Goal: Task Accomplishment & Management: Manage account settings

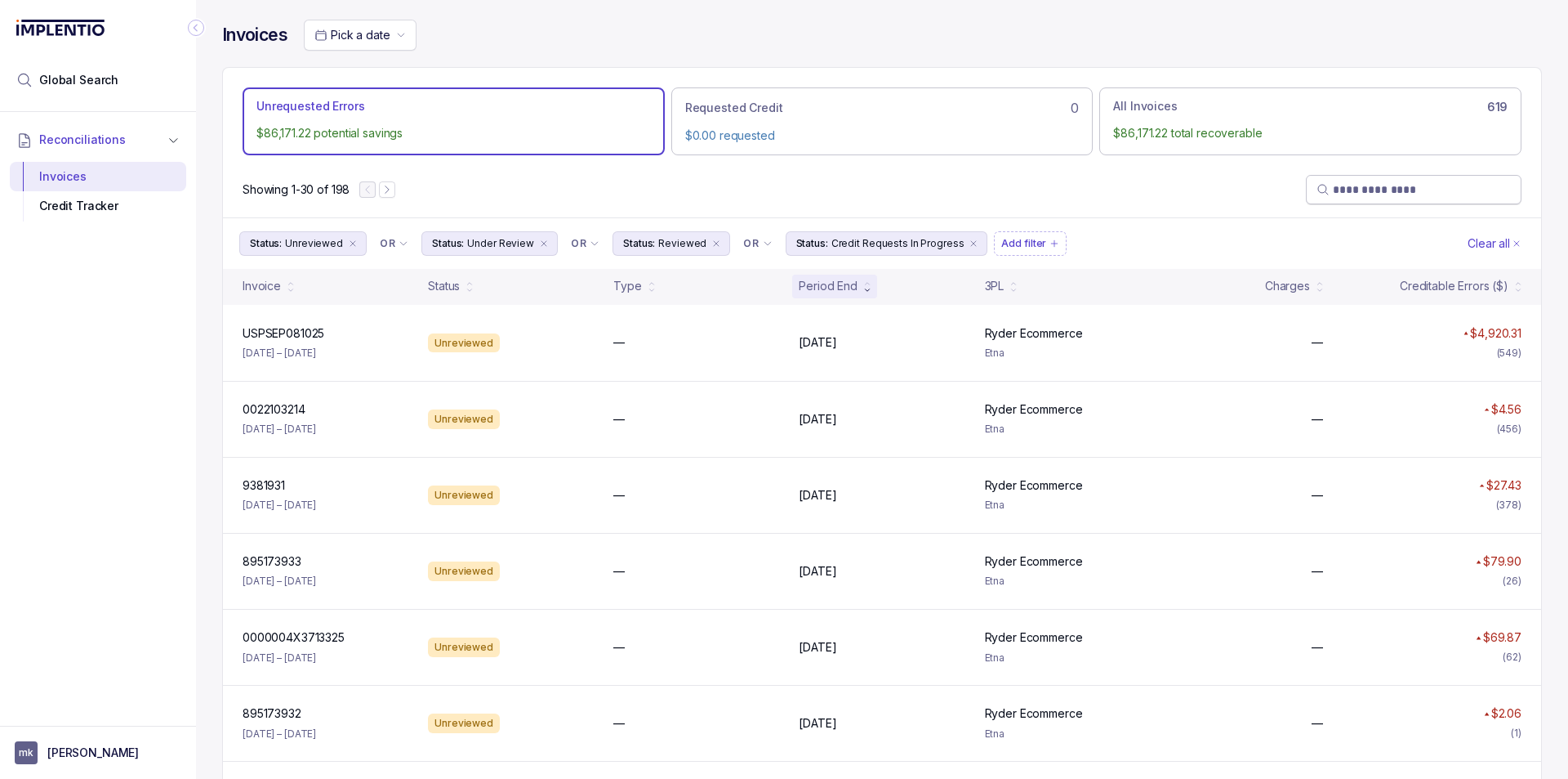
drag, startPoint x: 1311, startPoint y: 192, endPoint x: 1329, endPoint y: 194, distance: 18.1
click at [1320, 194] on span at bounding box center [1414, 189] width 194 height 16
click at [1333, 194] on input "search" at bounding box center [1421, 189] width 178 height 16
paste input "**********"
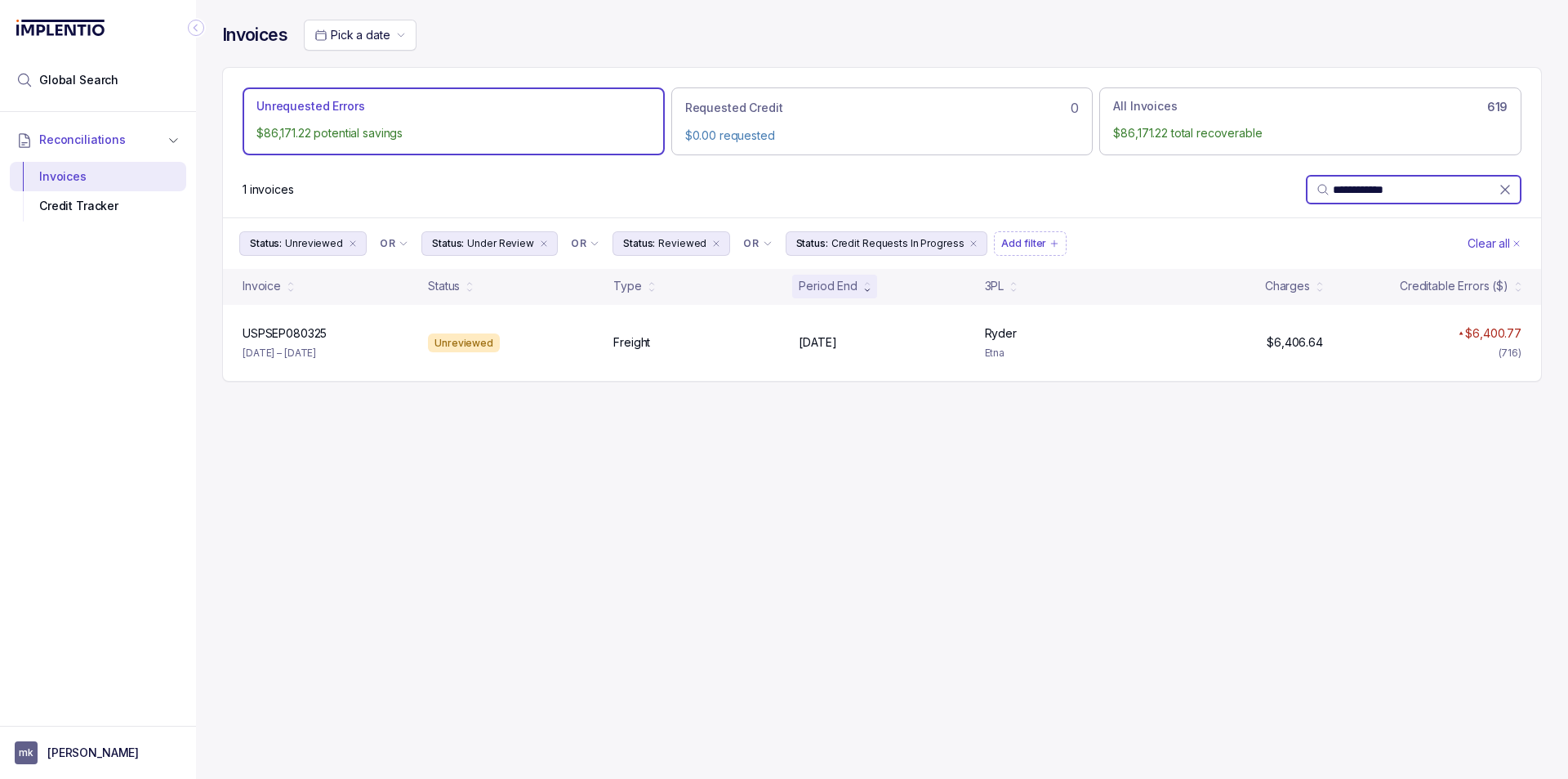
paste input "search"
type input "********"
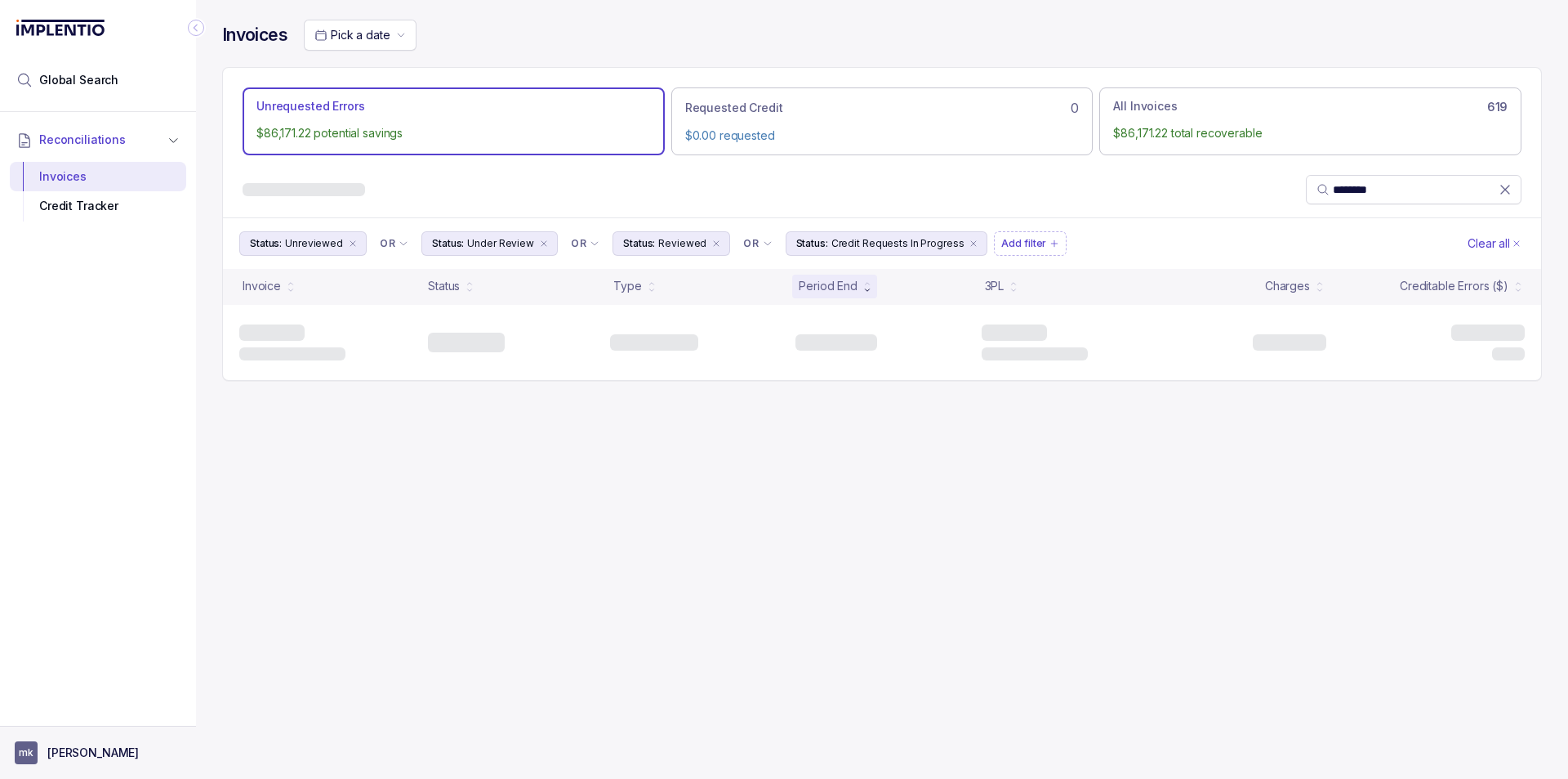
click at [106, 733] on aside "mk [PERSON_NAME]" at bounding box center [98, 752] width 196 height 53
click at [69, 716] on div at bounding box center [98, 720] width 196 height 10
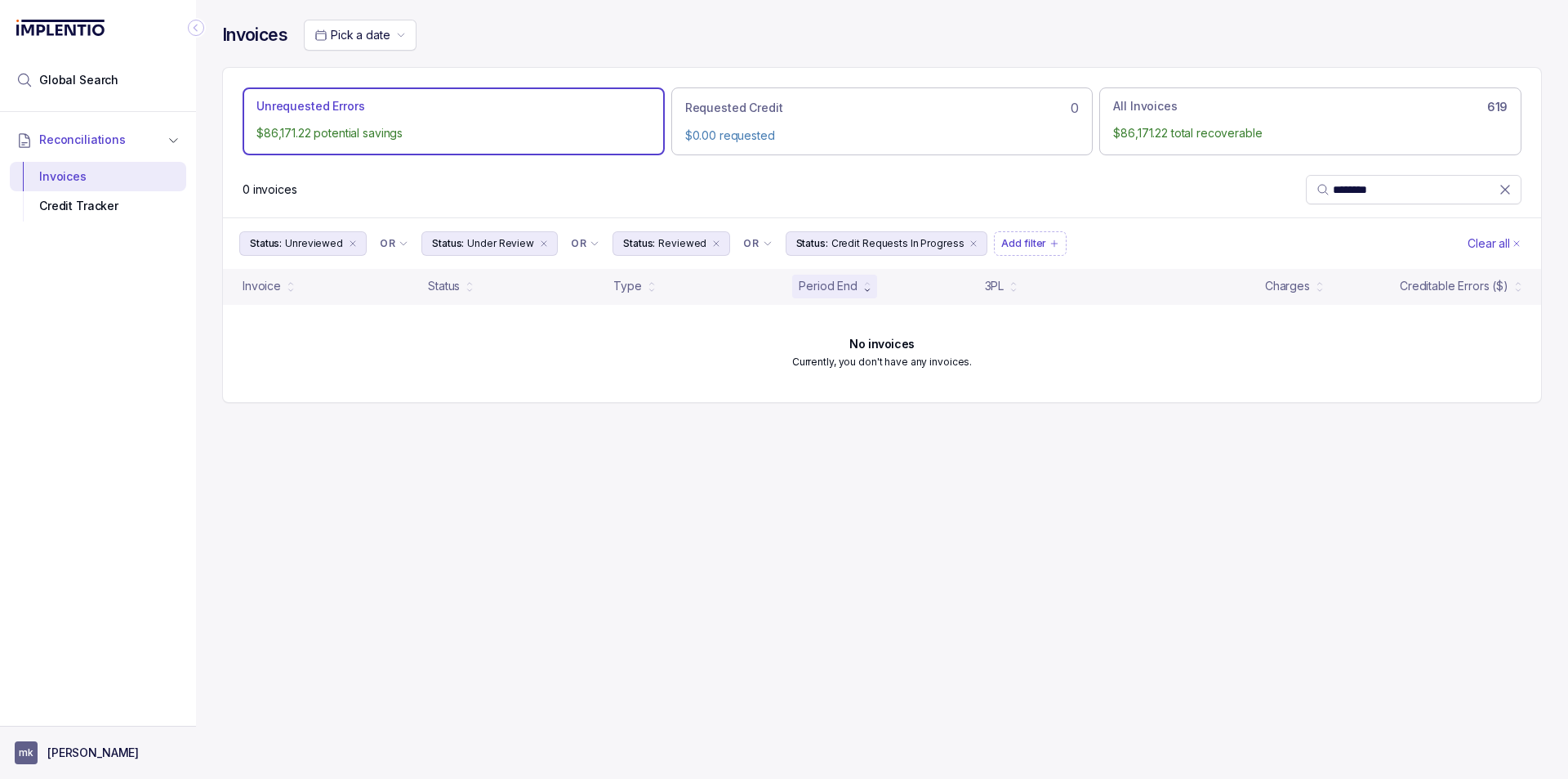
click at [65, 739] on aside "mk [PERSON_NAME]" at bounding box center [98, 752] width 196 height 53
click at [49, 739] on aside "mk [PERSON_NAME]" at bounding box center [98, 752] width 196 height 53
click at [63, 750] on p "[PERSON_NAME]" at bounding box center [93, 752] width 91 height 16
click at [71, 722] on p "Logout" at bounding box center [108, 717] width 135 height 16
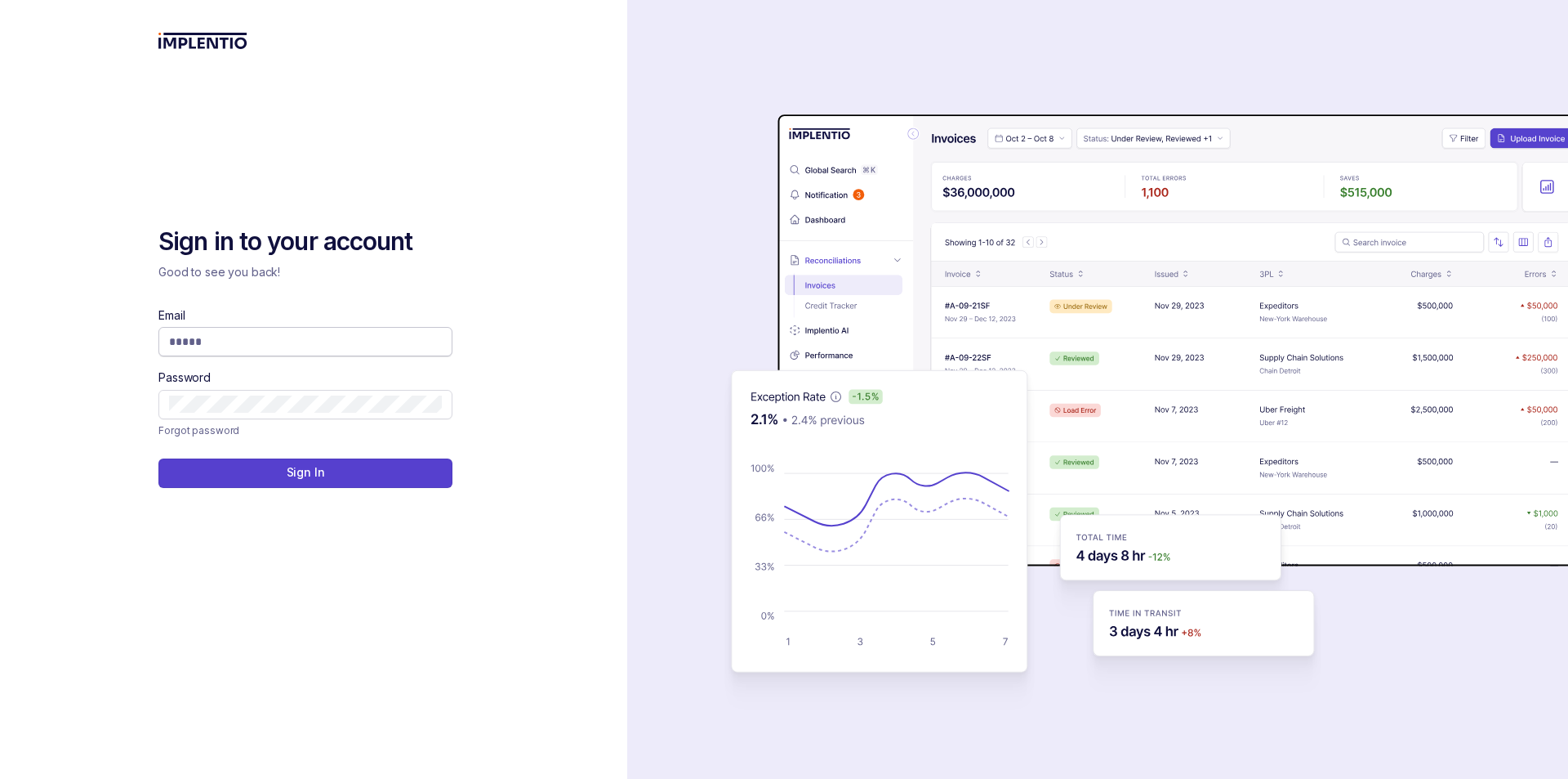
click at [299, 326] on div "Email" at bounding box center [305, 331] width 294 height 49
drag, startPoint x: 290, startPoint y: 350, endPoint x: 298, endPoint y: 347, distance: 8.5
click at [290, 349] on input "Email" at bounding box center [306, 341] width 273 height 16
type input "*"
type input "**********"
